Goal: Task Accomplishment & Management: Manage account settings

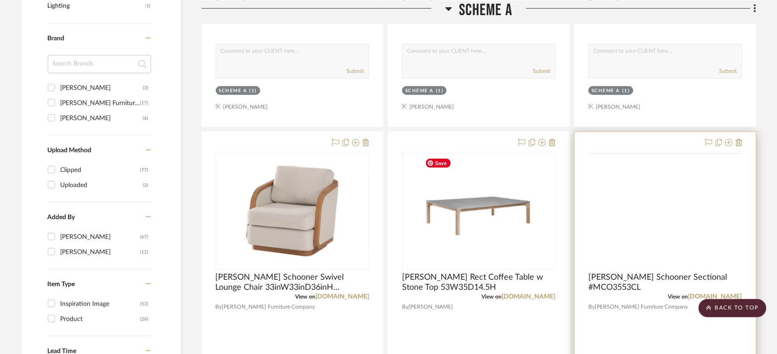
scroll to position [561, 0]
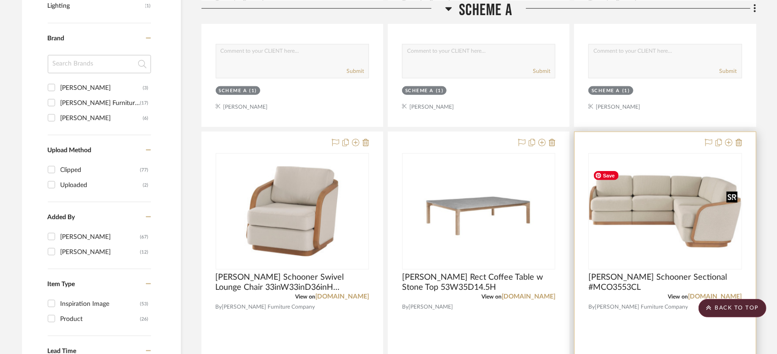
click at [670, 207] on img "0" at bounding box center [664, 212] width 151 height 90
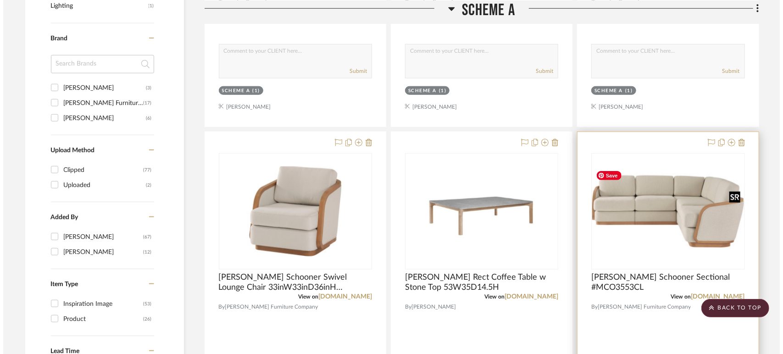
scroll to position [0, 0]
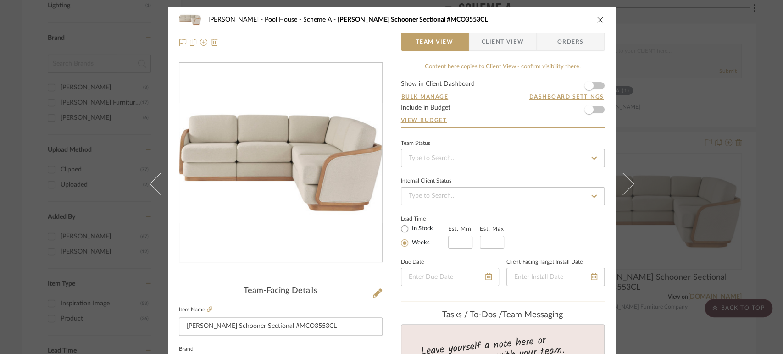
click at [597, 18] on icon "close" at bounding box center [600, 19] width 7 height 7
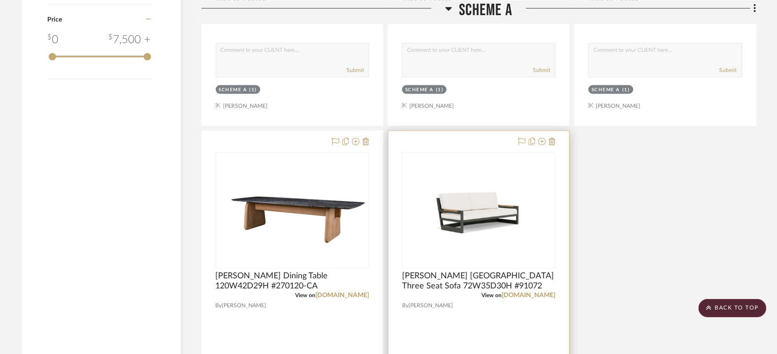
scroll to position [918, 0]
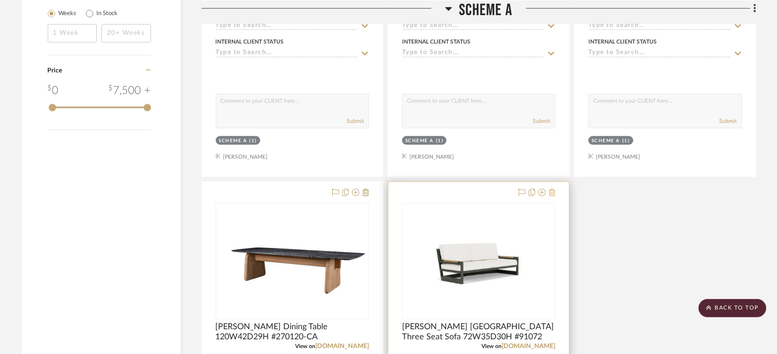
click at [553, 191] on icon at bounding box center [552, 192] width 6 height 7
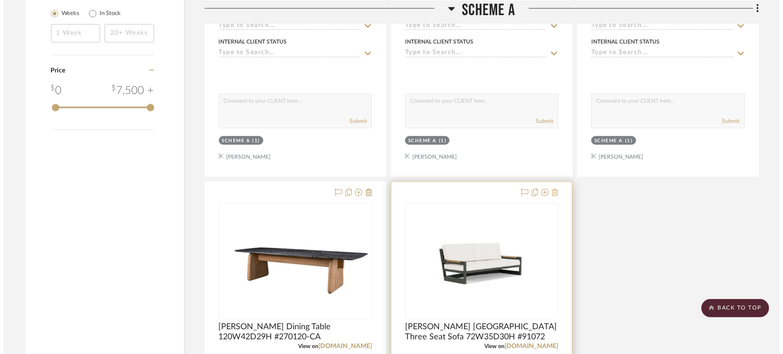
scroll to position [0, 0]
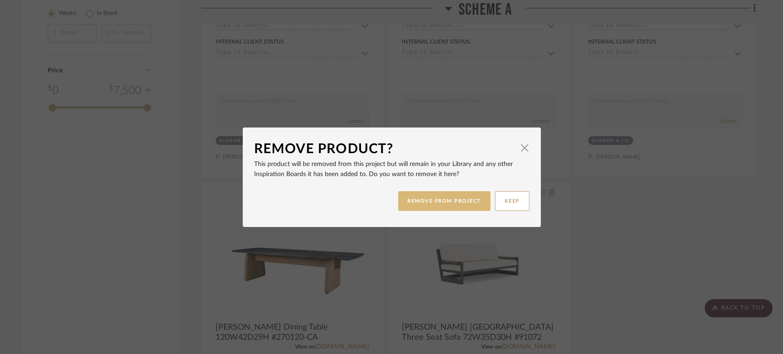
click at [443, 196] on button "REMOVE FROM PROJECT" at bounding box center [444, 201] width 92 height 20
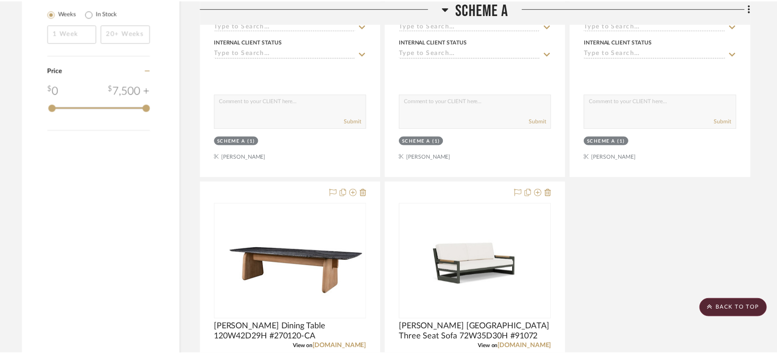
scroll to position [918, 0]
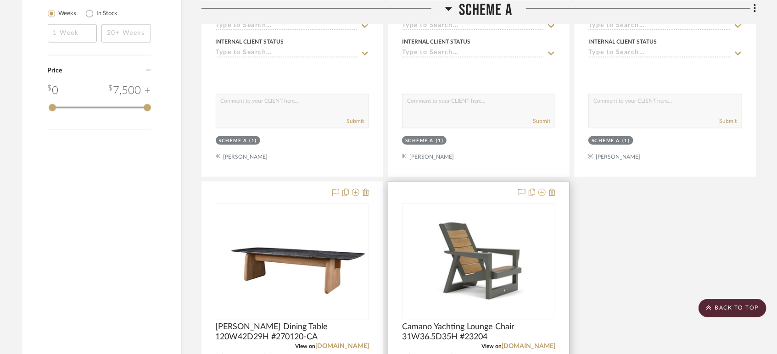
click at [541, 192] on icon at bounding box center [541, 192] width 7 height 7
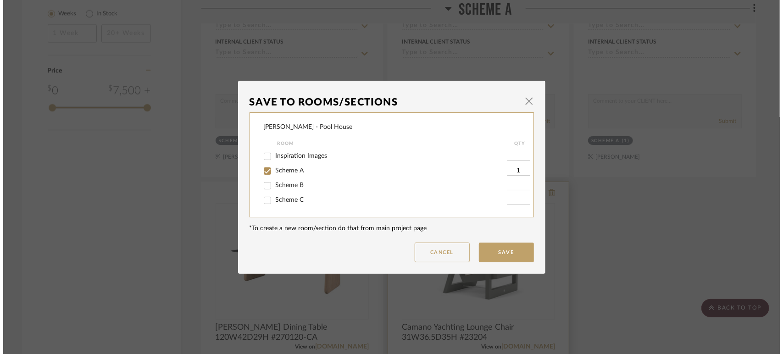
scroll to position [0, 0]
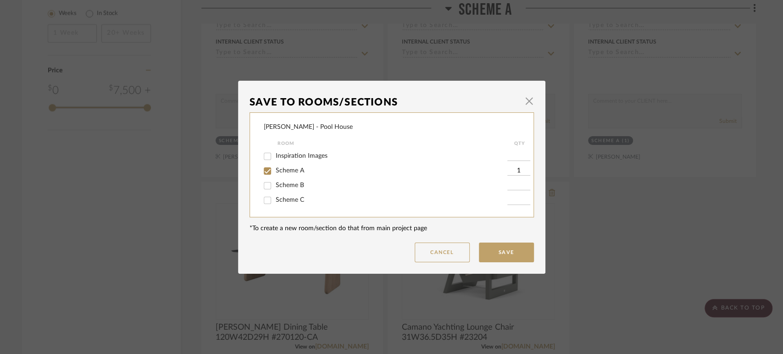
click at [295, 171] on span "Scheme A" at bounding box center [290, 170] width 28 height 6
click at [275, 171] on input "Scheme A" at bounding box center [267, 171] width 15 height 15
checkbox input "false"
click at [518, 248] on button "Save" at bounding box center [506, 253] width 55 height 20
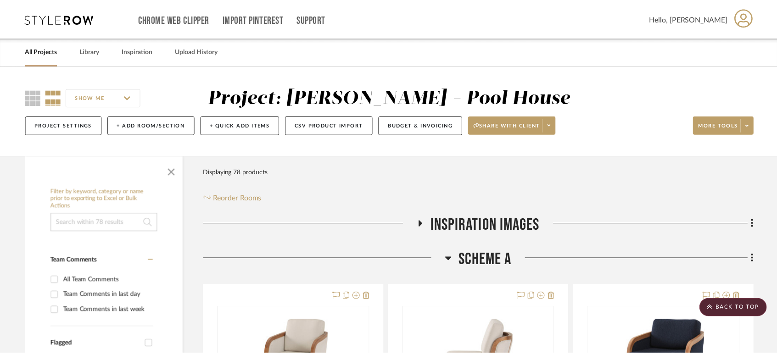
scroll to position [918, 0]
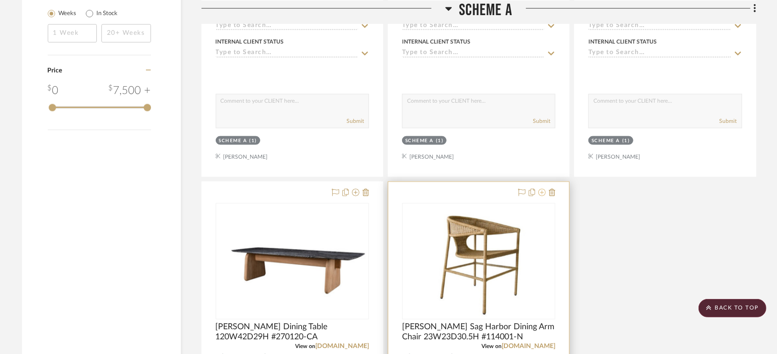
click at [538, 190] on icon at bounding box center [541, 192] width 7 height 7
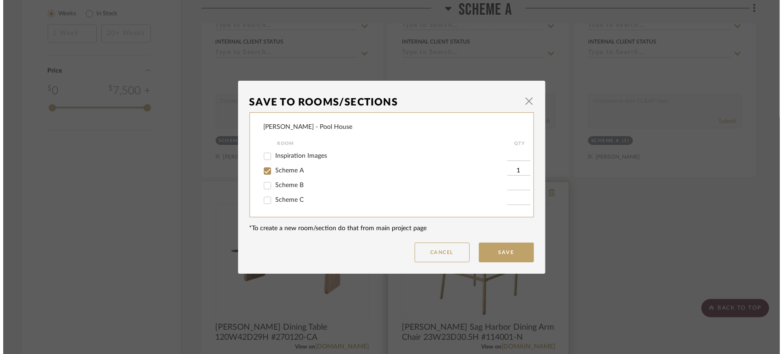
scroll to position [0, 0]
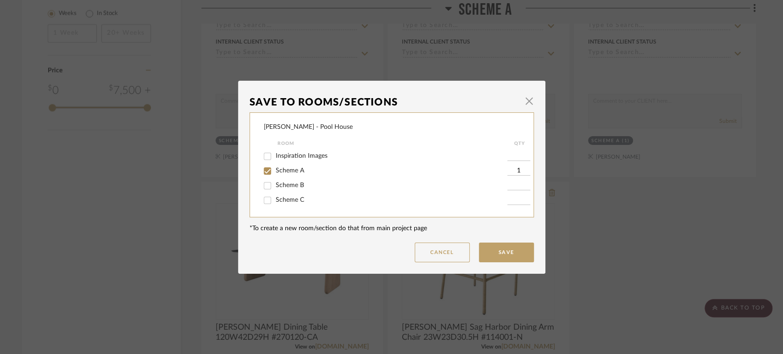
click at [281, 168] on span "Scheme A" at bounding box center [290, 170] width 28 height 6
click at [275, 168] on input "Scheme A" at bounding box center [267, 171] width 15 height 15
checkbox input "false"
click at [491, 251] on button "Save" at bounding box center [506, 253] width 55 height 20
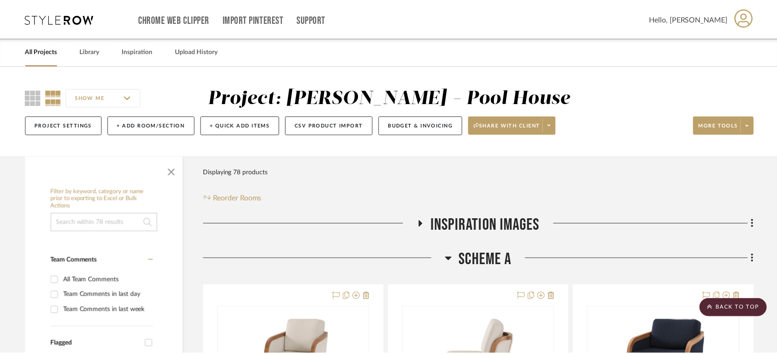
scroll to position [918, 0]
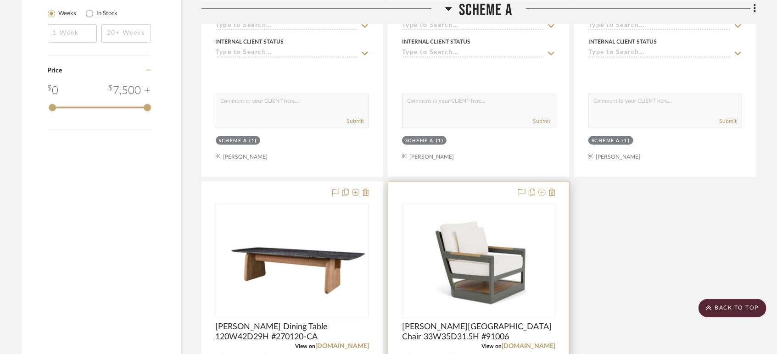
click at [541, 193] on icon at bounding box center [541, 192] width 7 height 7
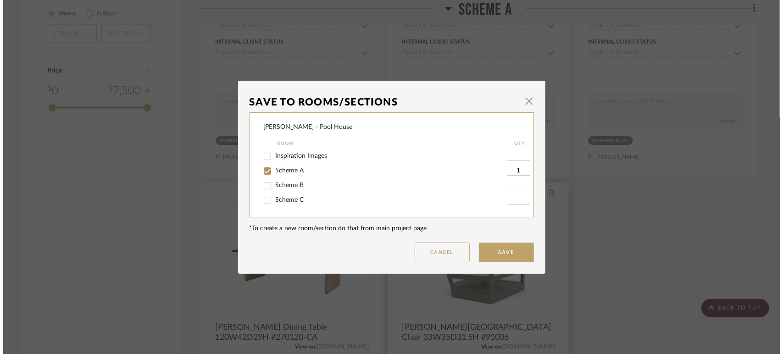
scroll to position [0, 0]
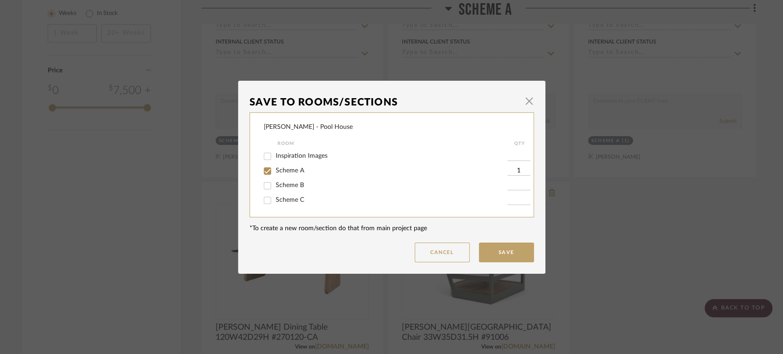
click at [276, 168] on span "Scheme A" at bounding box center [290, 170] width 28 height 6
click at [273, 168] on input "Scheme A" at bounding box center [267, 171] width 15 height 15
checkbox input "false"
click at [497, 246] on button "Save" at bounding box center [506, 253] width 55 height 20
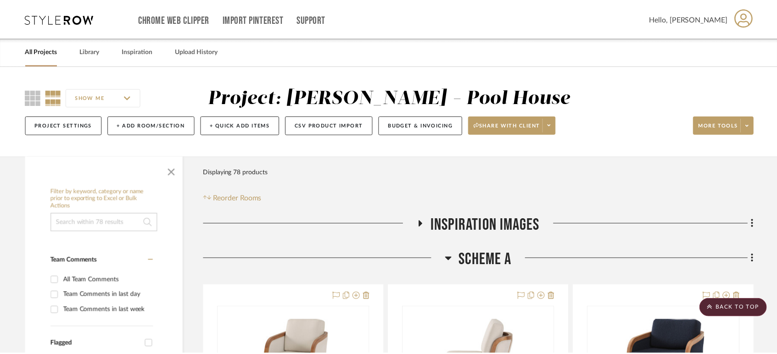
scroll to position [918, 0]
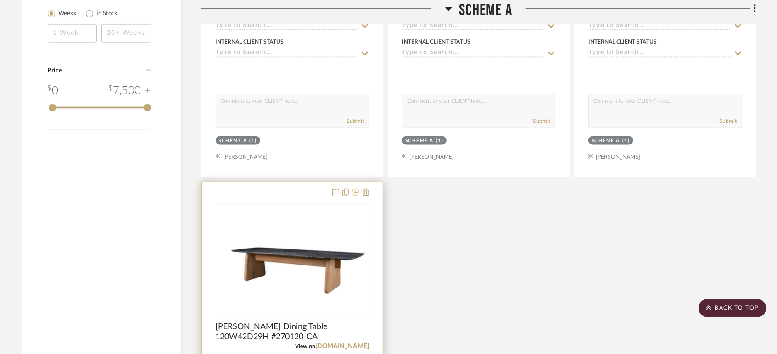
click at [356, 193] on icon at bounding box center [355, 192] width 7 height 7
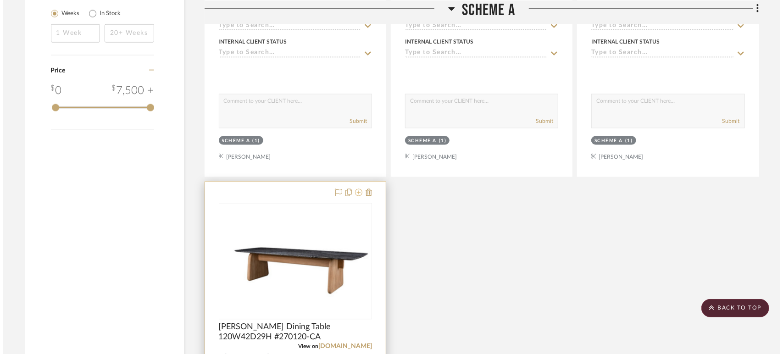
scroll to position [0, 0]
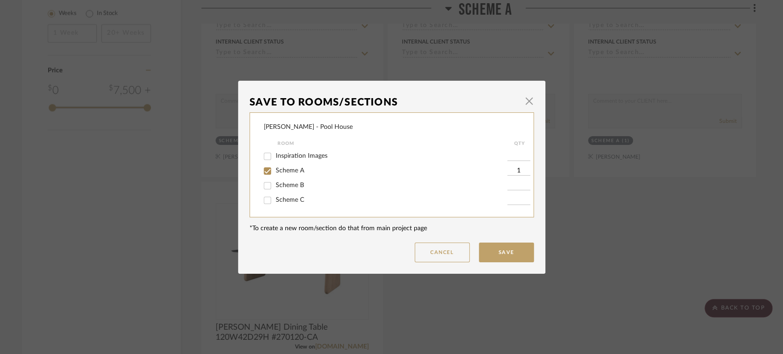
click at [268, 171] on input "Scheme A" at bounding box center [267, 171] width 15 height 15
checkbox input "false"
click at [500, 249] on button "Save" at bounding box center [506, 253] width 55 height 20
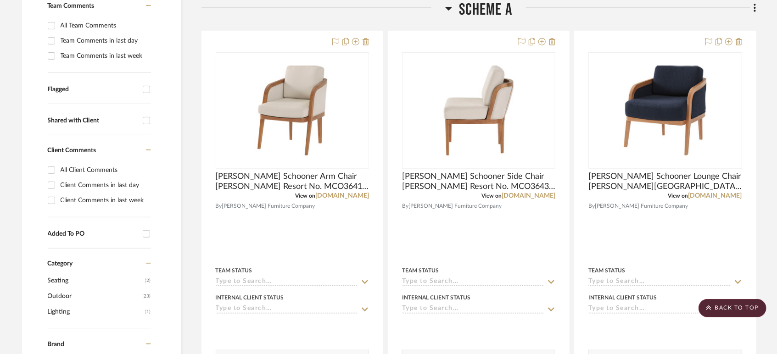
scroll to position [204, 0]
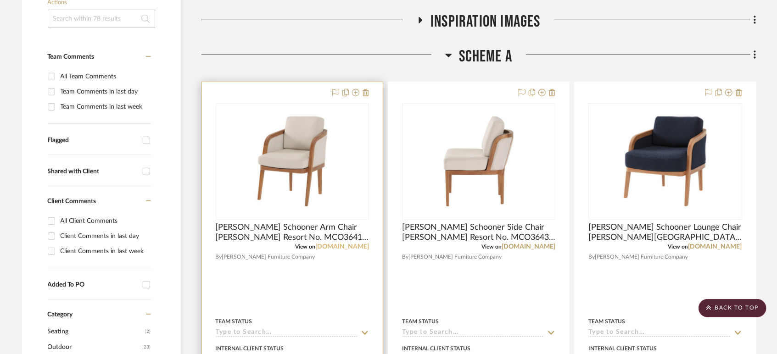
click at [336, 246] on link "[DOMAIN_NAME]" at bounding box center [342, 247] width 54 height 6
